Goal: Information Seeking & Learning: Learn about a topic

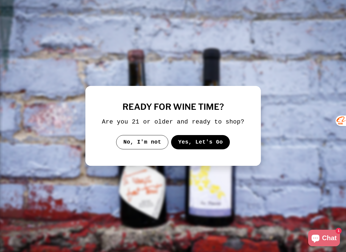
click at [190, 148] on button "Yes, Let's Go" at bounding box center [200, 142] width 59 height 14
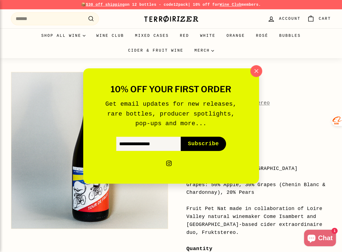
click at [256, 70] on icon "button" at bounding box center [256, 71] width 8 height 8
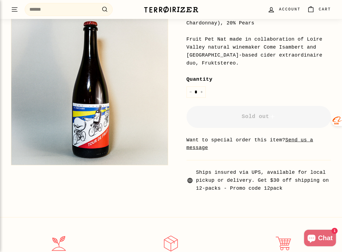
scroll to position [61, 0]
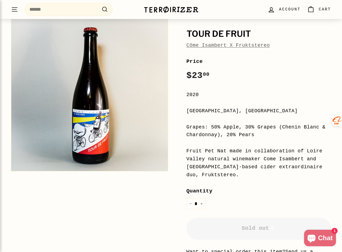
scroll to position [58, 0]
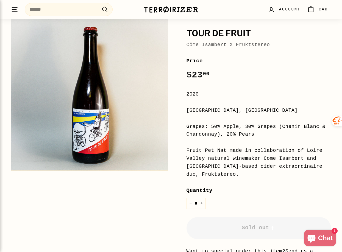
drag, startPoint x: 240, startPoint y: 175, endPoint x: 177, endPoint y: 28, distance: 159.7
click at [177, 28] on div "Tour de Fruit Côme Isambert X Fruktstereo Price Regular price $23 00 $23.00 / 2…" at bounding box center [252, 157] width 157 height 293
click at [237, 171] on div "Fruit Pet Nat made in collaboration of Loire Valley natural winemaker Come Isam…" at bounding box center [258, 163] width 145 height 32
drag, startPoint x: 234, startPoint y: 173, endPoint x: 185, endPoint y: 32, distance: 149.6
click at [185, 32] on div "Tour de Fruit Côme Isambert X Fruktstereo Price Regular price $23 00 $23.00 / 2…" at bounding box center [252, 157] width 157 height 293
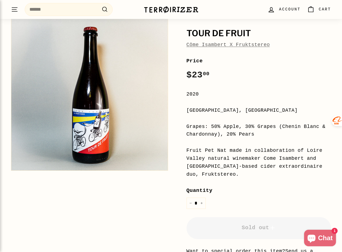
copy div "Tour de Fruit Côme Isambert X Fruktstereo Price Regular price $23 00 $23.00 / 2…"
